Goal: Information Seeking & Learning: Understand process/instructions

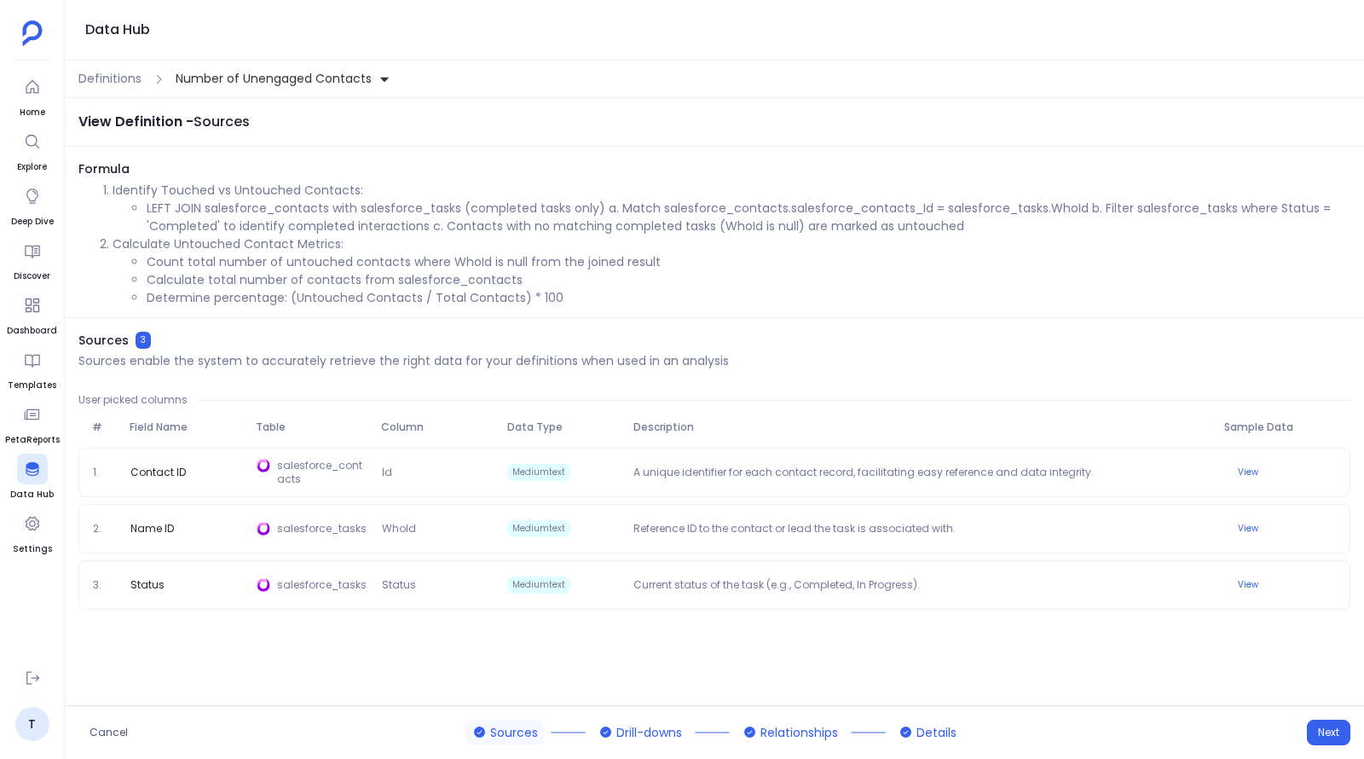
click at [120, 89] on div "Definitions Number of Unengaged Contacts" at bounding box center [714, 80] width 1299 height 38
click at [118, 80] on span "Definitions" at bounding box center [109, 79] width 63 height 18
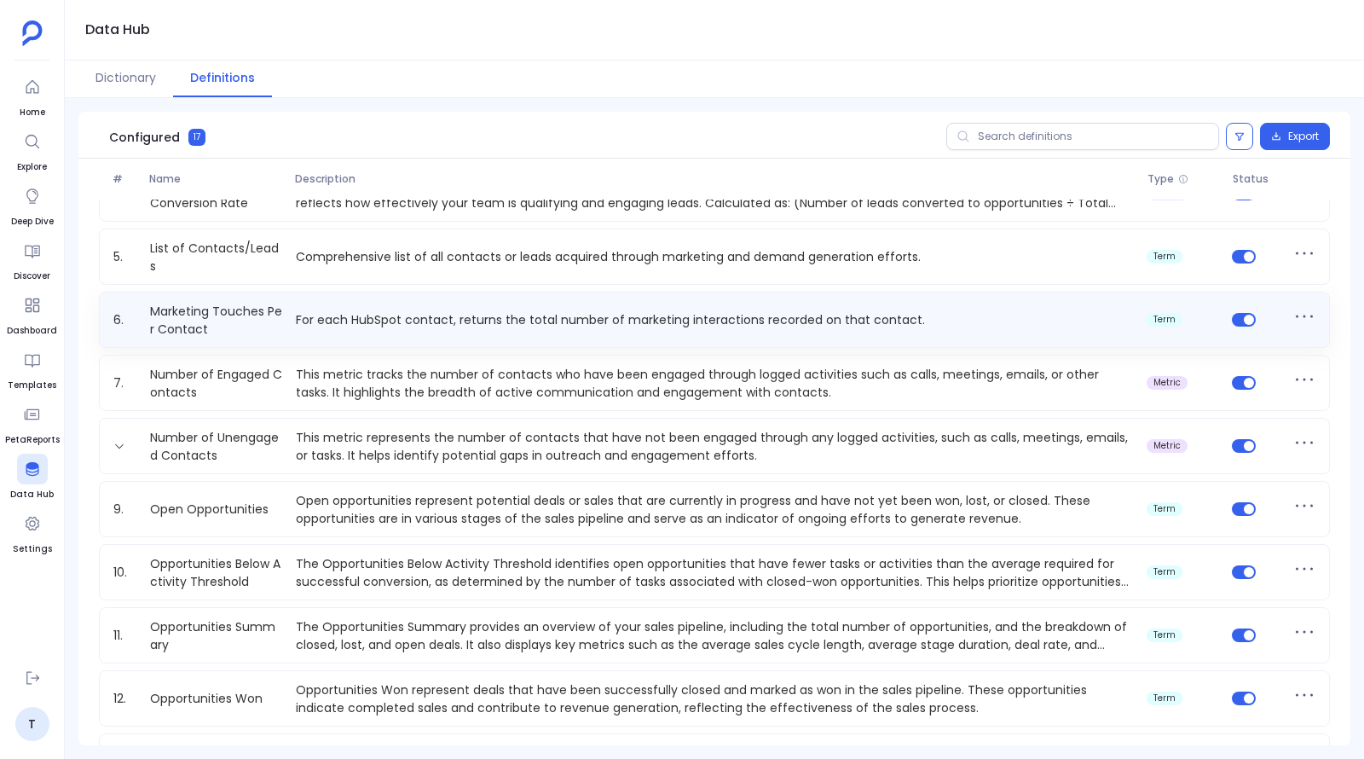
scroll to position [228, 0]
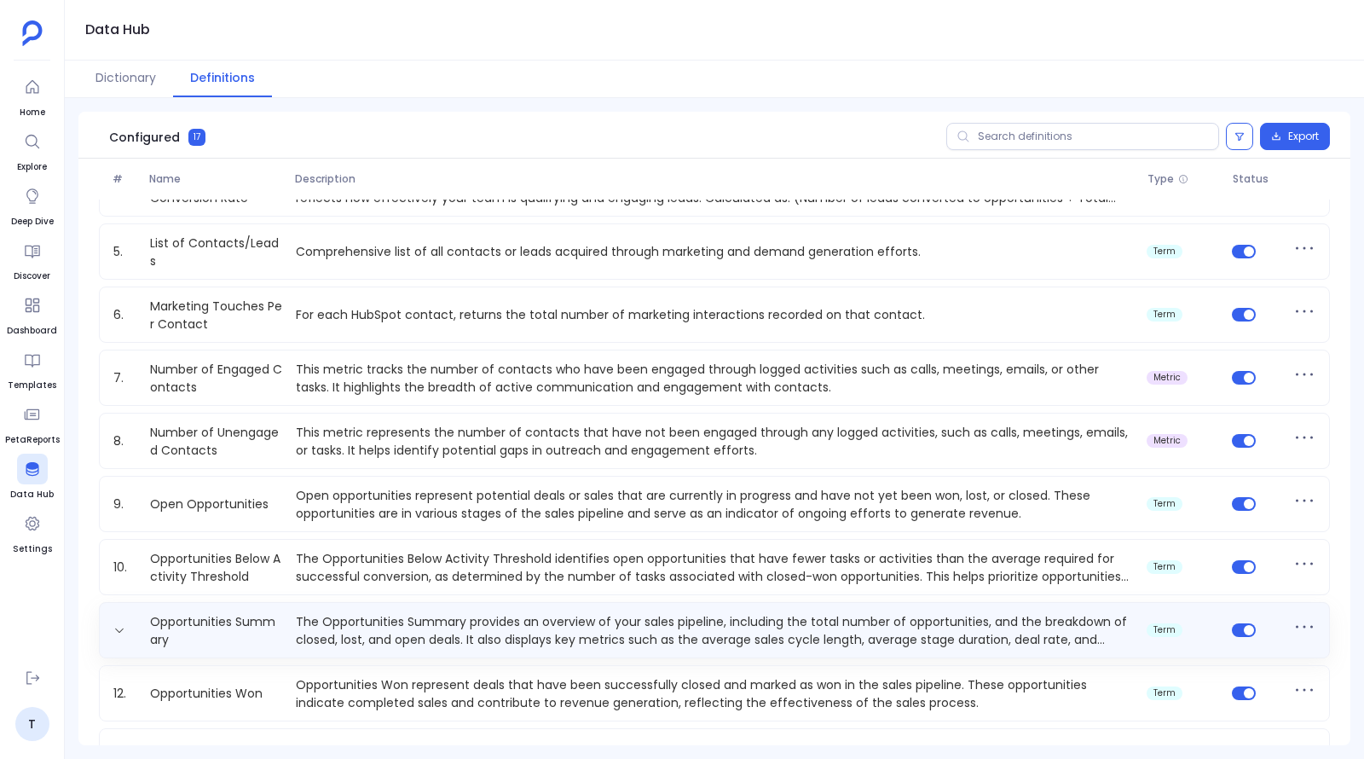
click at [344, 622] on p "The Opportunities Summary provides an overview of your sales pipeline, includin…" at bounding box center [714, 630] width 851 height 34
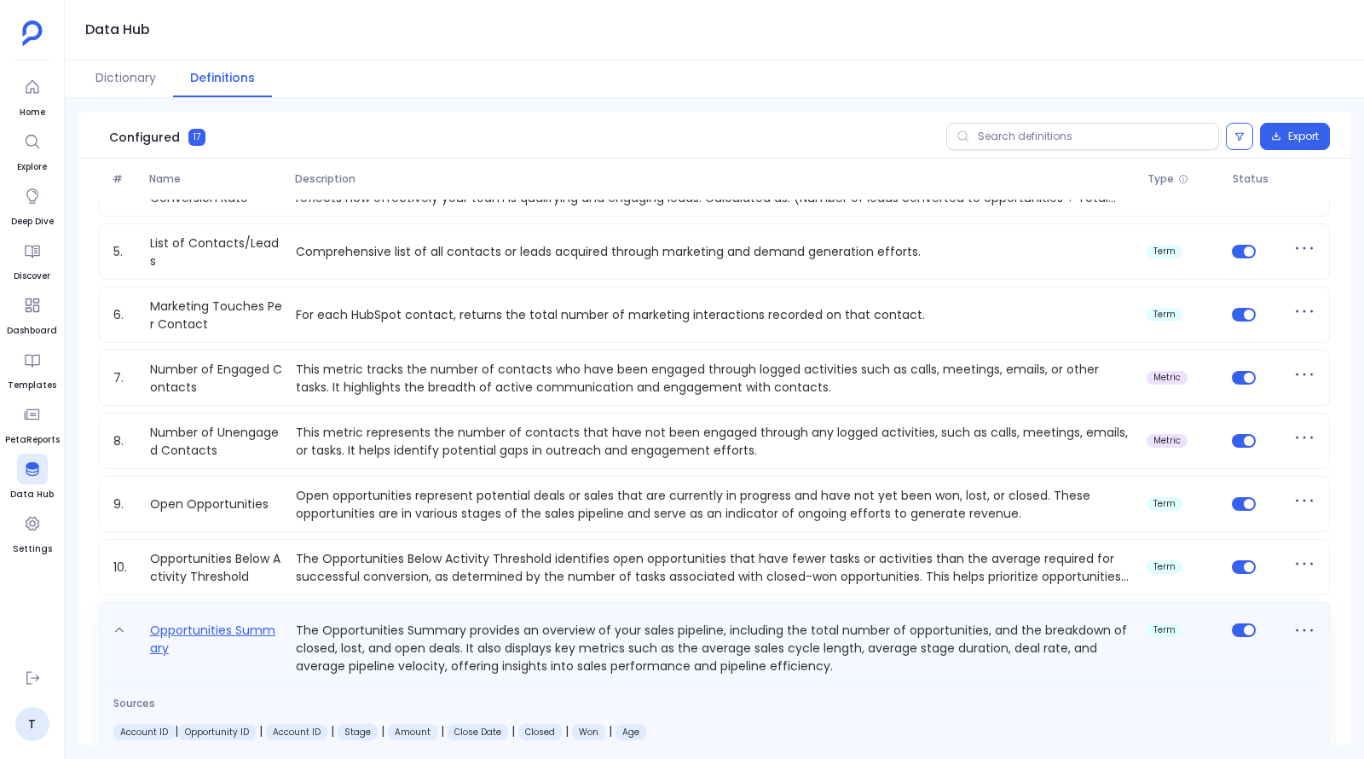
click at [199, 625] on link "Opportunities Summary" at bounding box center [216, 647] width 146 height 55
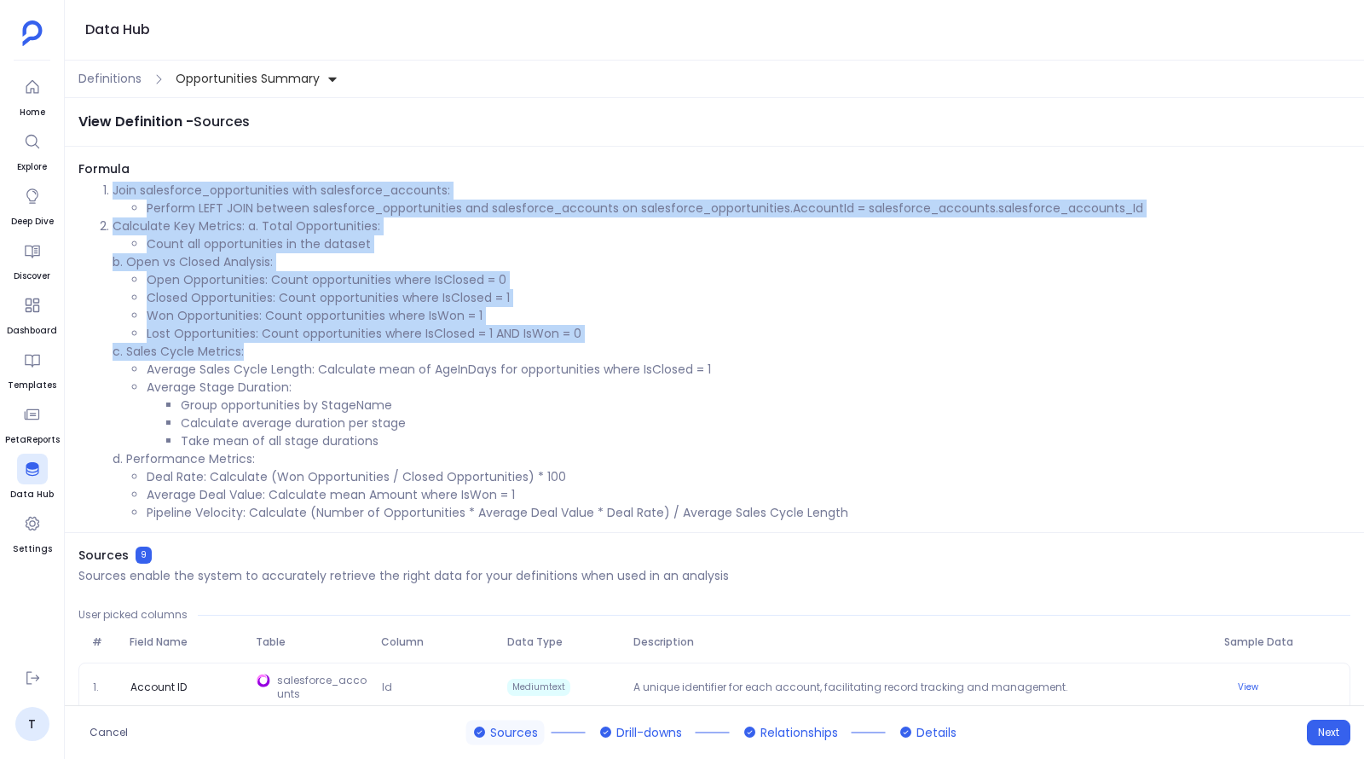
drag, startPoint x: 113, startPoint y: 189, endPoint x: 580, endPoint y: 348, distance: 494.0
click at [580, 348] on ol "Join salesforce_opportunities with salesforce_accounts: Perform LEFT JOIN betwe…" at bounding box center [714, 352] width 1272 height 340
click at [516, 361] on li "Average Sales Cycle Length: Calculate mean of AgeInDays for opportunities where…" at bounding box center [748, 370] width 1203 height 18
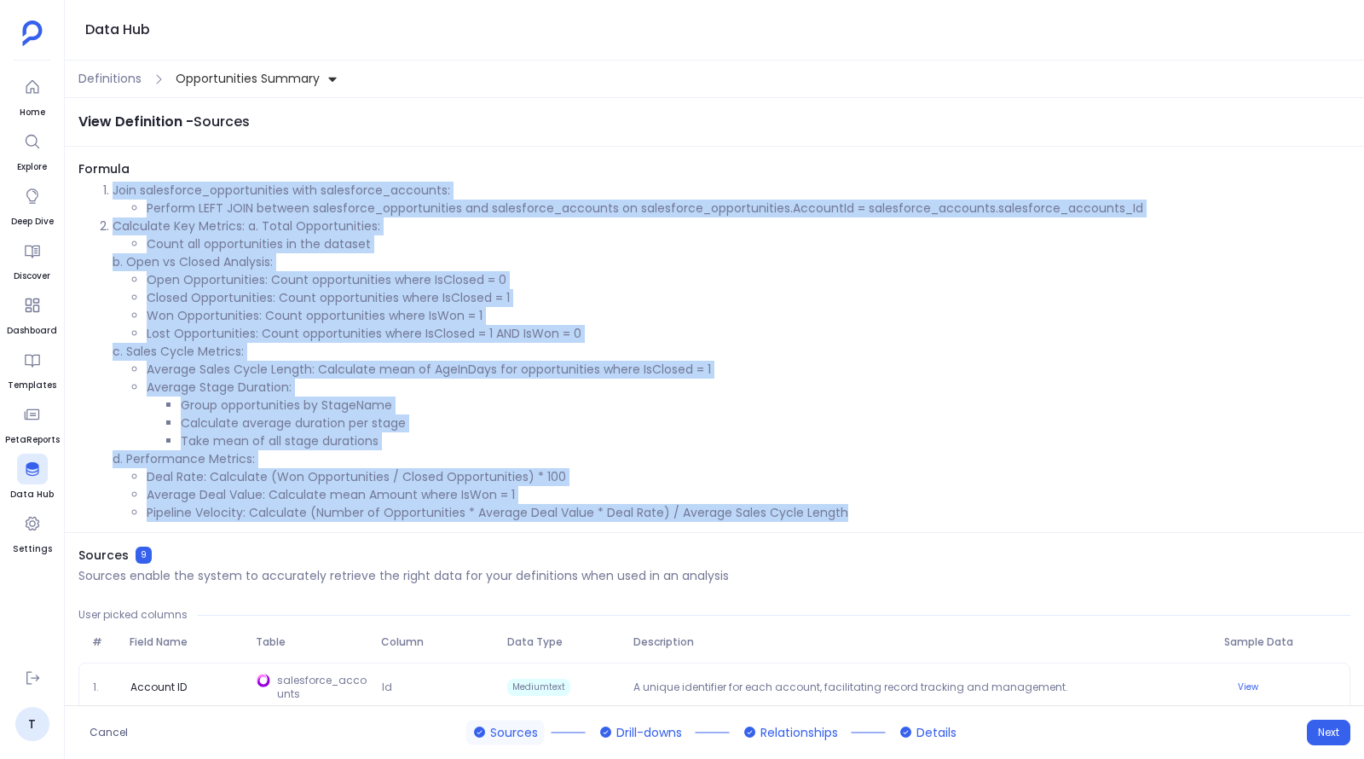
drag, startPoint x: 114, startPoint y: 189, endPoint x: 853, endPoint y: 516, distance: 807.9
click at [853, 516] on ol "Join salesforce_opportunities with salesforce_accounts: Perform LEFT JOIN betwe…" at bounding box center [714, 352] width 1272 height 340
copy ol "Join salesforce_opportunities with salesforce_accounts: Perform LEFT JOIN betwe…"
